Goal: Information Seeking & Learning: Learn about a topic

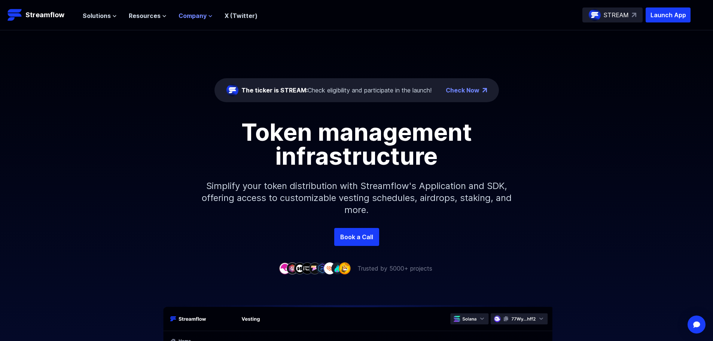
click at [195, 16] on span "Company" at bounding box center [193, 15] width 28 height 9
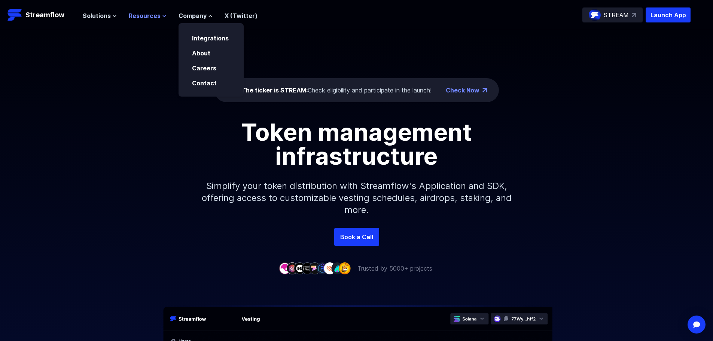
click at [145, 15] on span "Resources" at bounding box center [145, 15] width 32 height 9
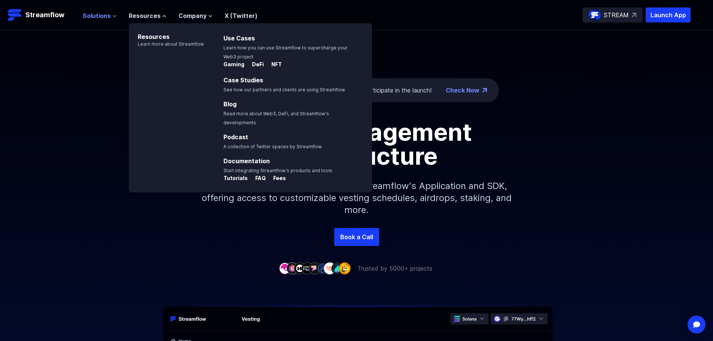
click at [103, 16] on span "Solutions" at bounding box center [97, 15] width 28 height 9
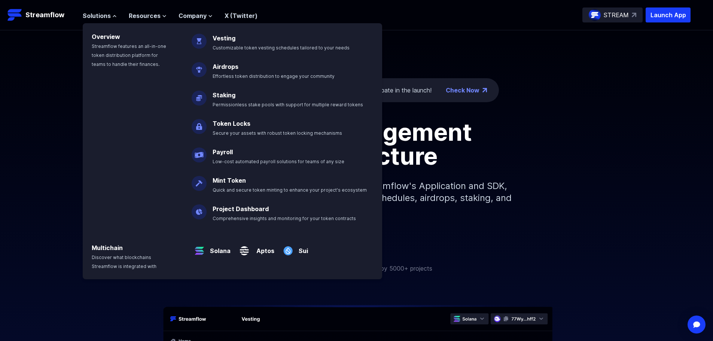
click at [620, 210] on div "Token management infrastructure Simplify your token distribution with Streamflo…" at bounding box center [356, 174] width 713 height 108
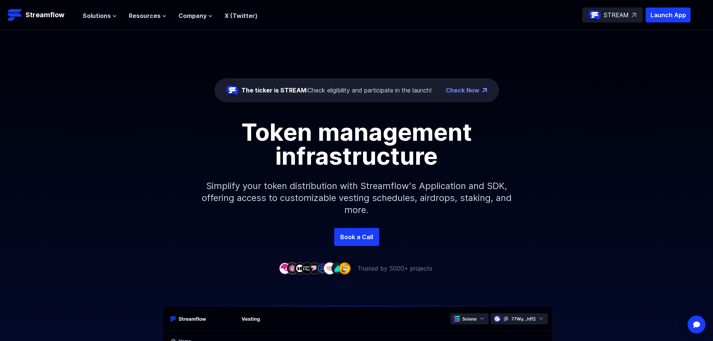
click at [610, 18] on p "STREAM" at bounding box center [616, 14] width 25 height 9
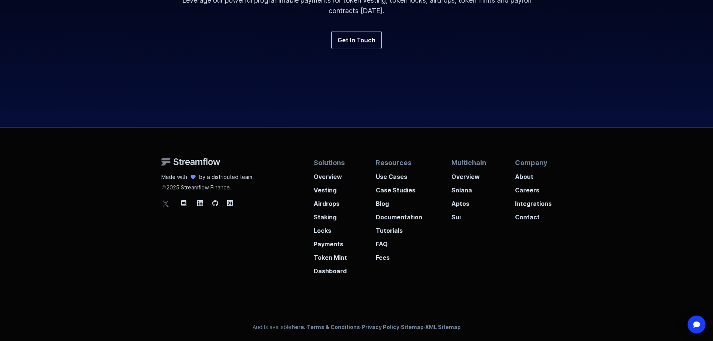
scroll to position [2780, 0]
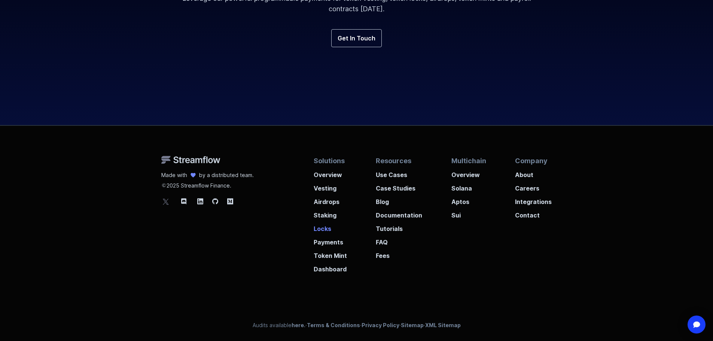
click at [318, 229] on p "Locks" at bounding box center [330, 226] width 33 height 13
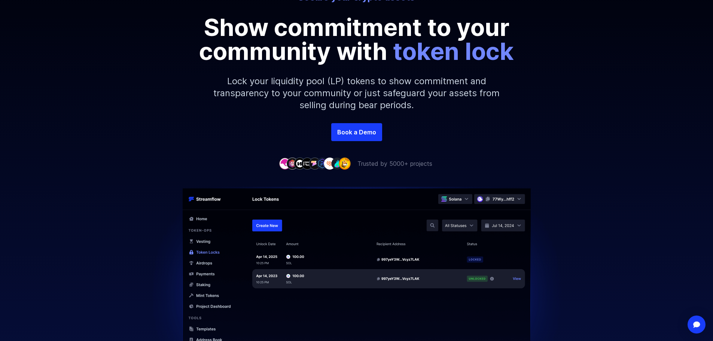
scroll to position [75, 0]
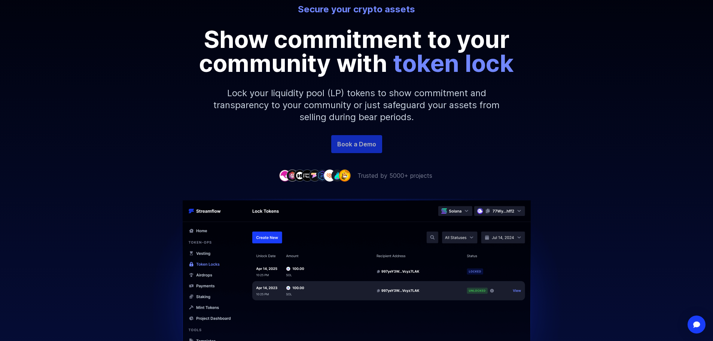
click at [352, 141] on link "Book a Demo" at bounding box center [356, 144] width 51 height 18
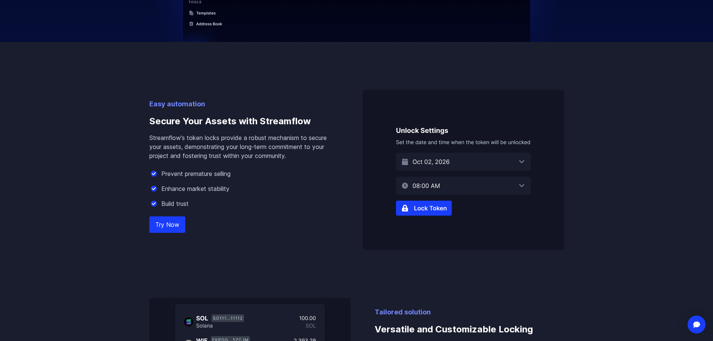
scroll to position [412, 0]
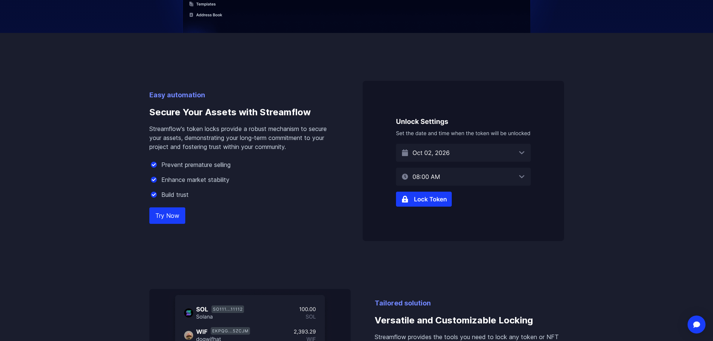
click at [167, 218] on link "Try Now" at bounding box center [167, 215] width 36 height 16
